Goal: Information Seeking & Learning: Learn about a topic

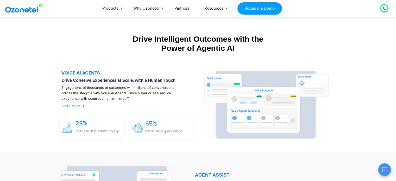
scroll to position [545, 0]
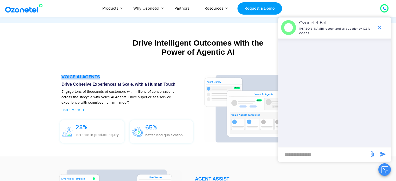
drag, startPoint x: 62, startPoint y: 76, endPoint x: 109, endPoint y: 78, distance: 47.6
click at [109, 78] on h5 "VOICE AI AGENTS" at bounding box center [129, 77] width 137 height 5
copy h5 "VOICE AI AGENTS"
click at [107, 89] on p "Engage tens of thousands of customers with millions of conversations across the…" at bounding box center [123, 100] width 124 height 22
click at [378, 28] on icon "end chat or minimize" at bounding box center [379, 27] width 6 height 6
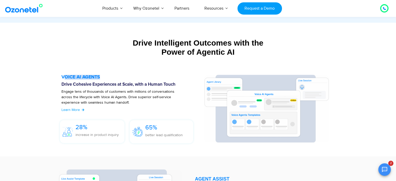
drag, startPoint x: 63, startPoint y: 75, endPoint x: 106, endPoint y: 77, distance: 43.5
click at [106, 77] on h5 "VOICE AI AGENTS" at bounding box center [129, 77] width 137 height 5
click at [77, 91] on p "Engage tens of thousands of customers with millions of conversations across the…" at bounding box center [123, 100] width 124 height 22
click at [372, 72] on section "VOICE AI AGENTS Drive Cohesive Experiences at Scale, with a Human Touch Engage …" at bounding box center [198, 110] width 396 height 92
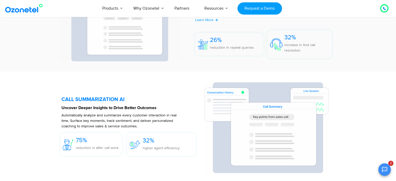
scroll to position [1149, 0]
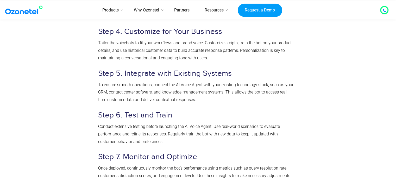
scroll to position [2227, 0]
